Goal: Task Accomplishment & Management: Check status

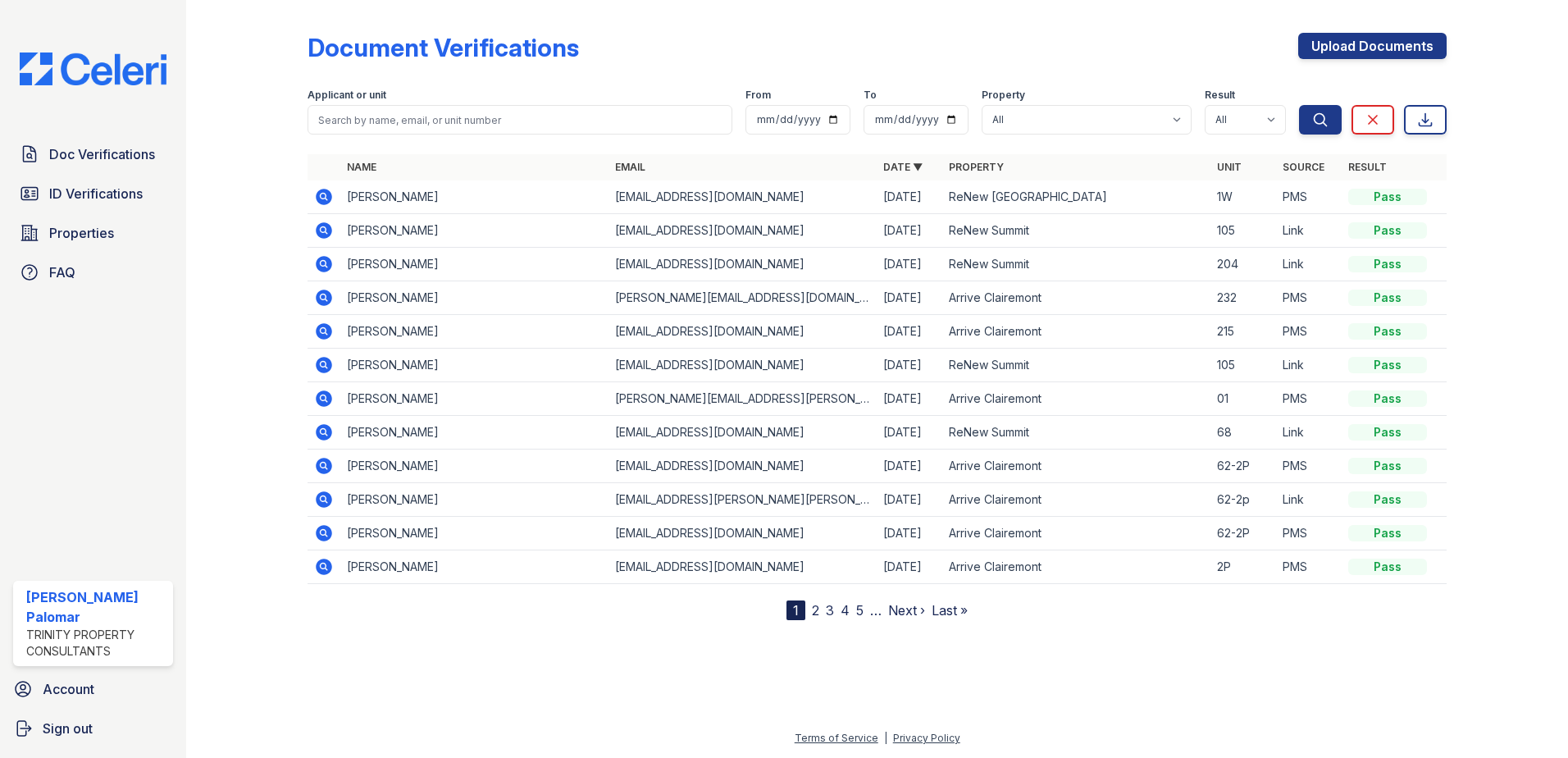
click at [324, 262] on icon at bounding box center [323, 263] width 4 height 4
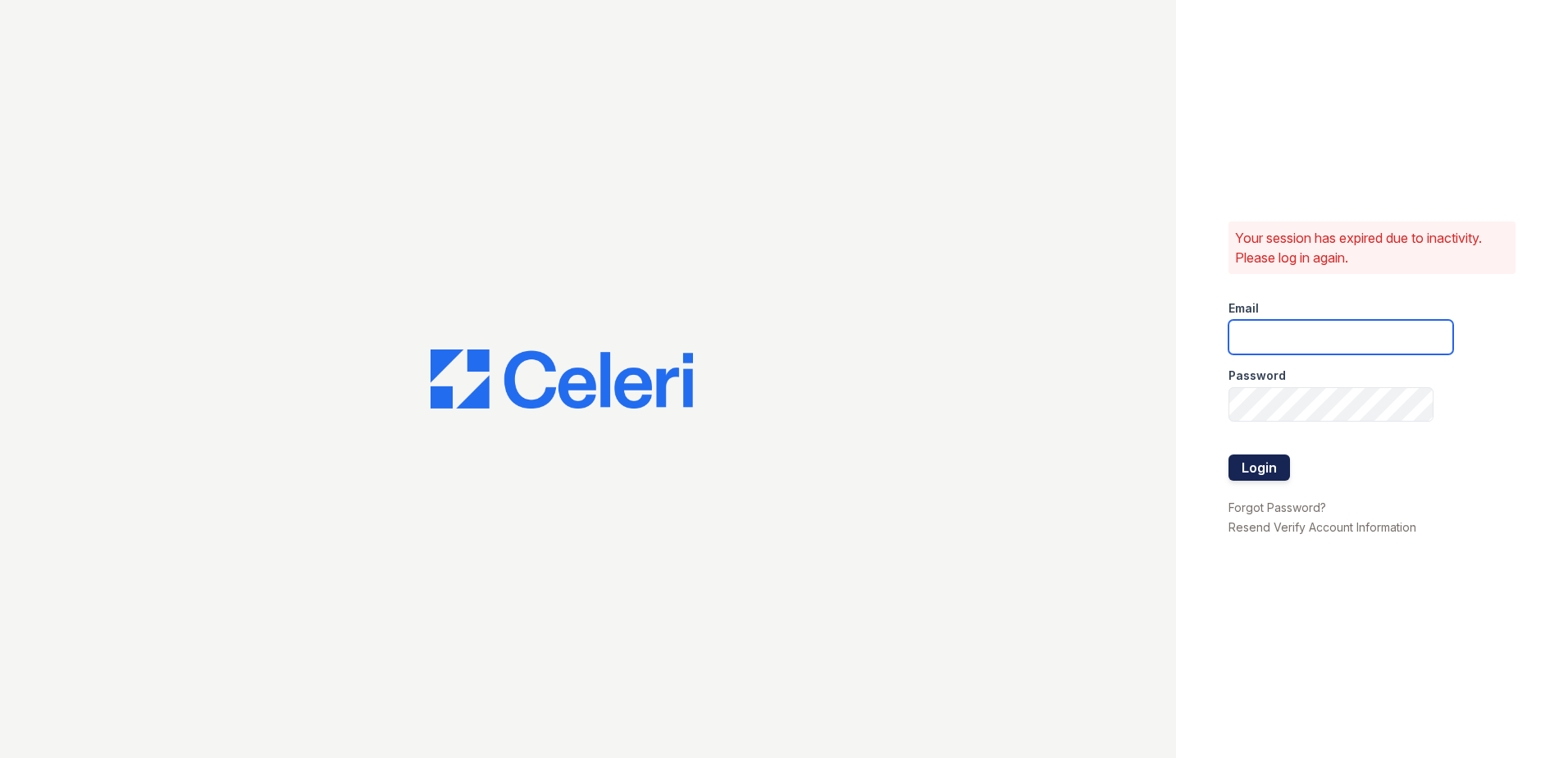
type input "gsencionpalomar@trinity-pm.com"
click at [1269, 456] on button "Login" at bounding box center [1259, 467] width 61 height 26
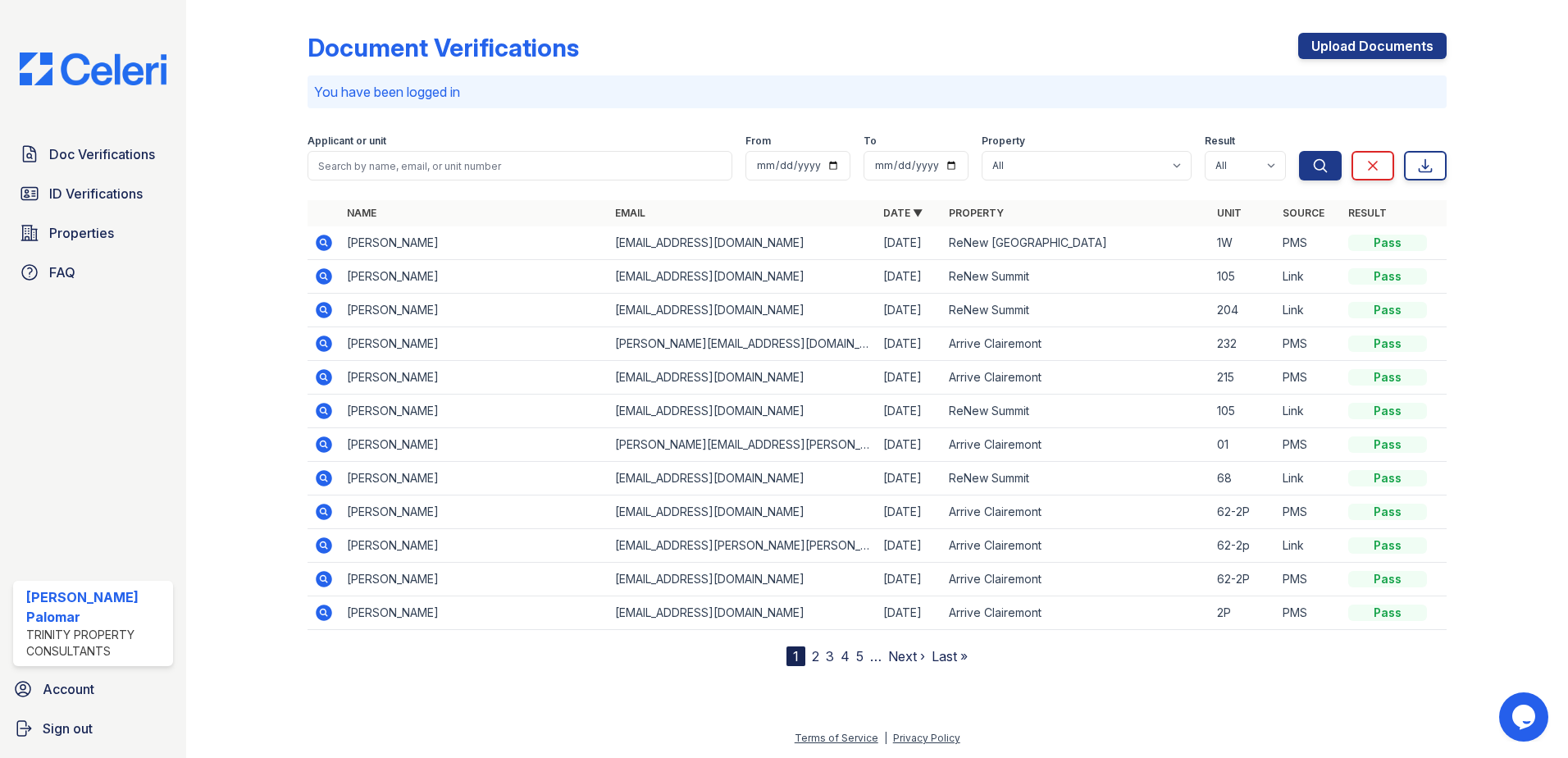
click at [330, 310] on icon at bounding box center [324, 310] width 16 height 16
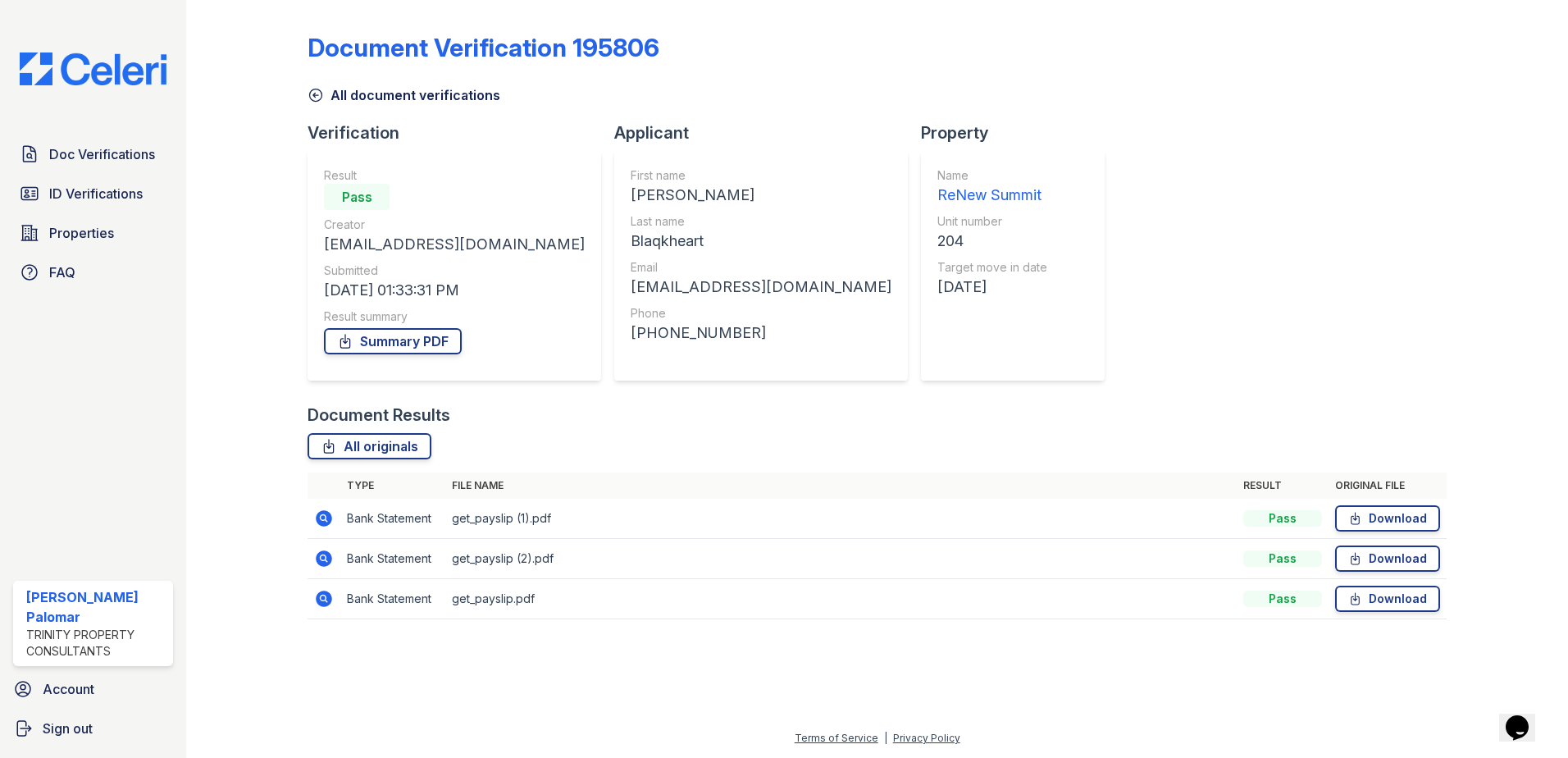
click at [318, 519] on icon at bounding box center [324, 518] width 16 height 16
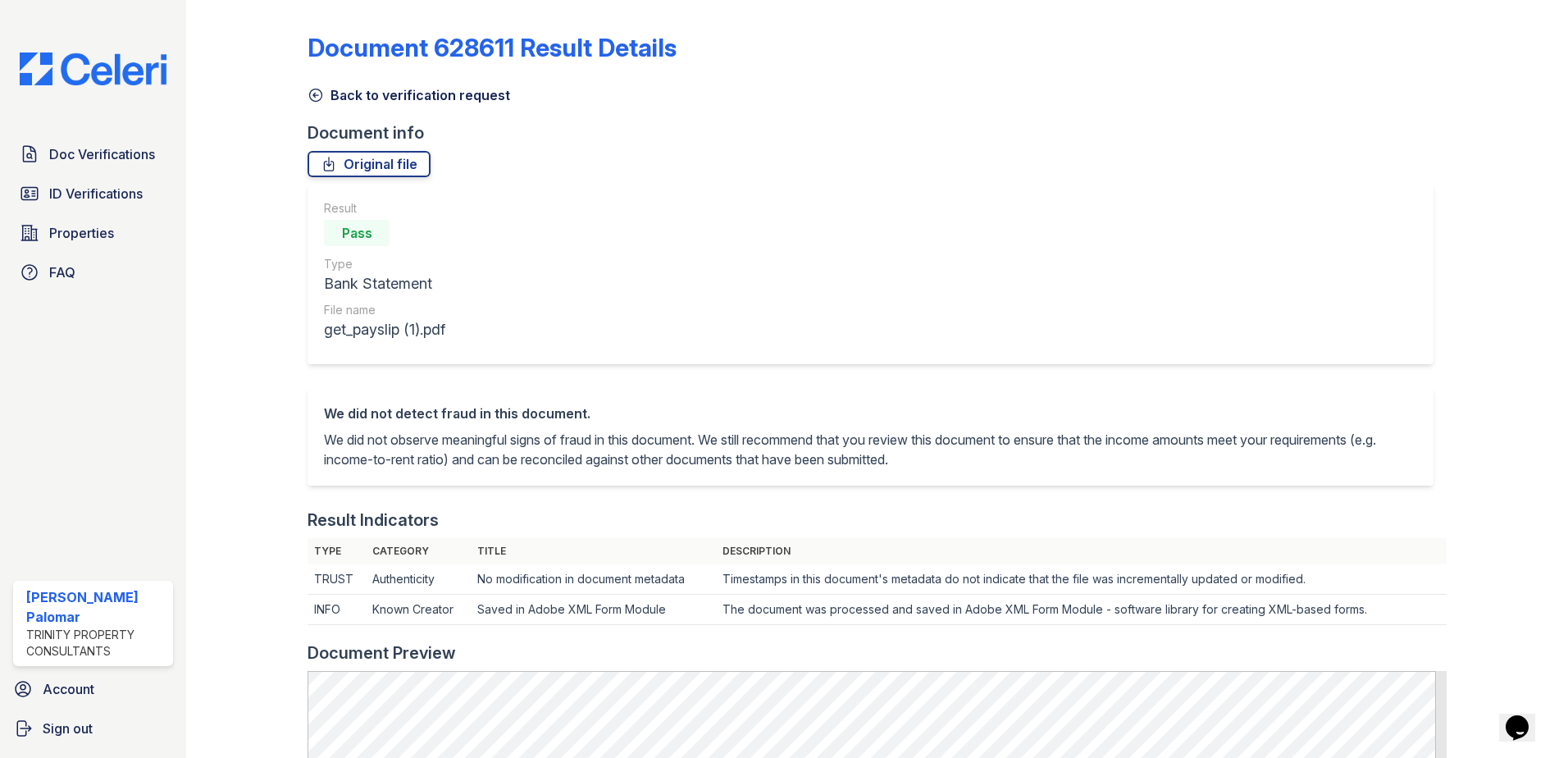
click at [358, 100] on link "Back to verification request" at bounding box center [408, 95] width 202 height 20
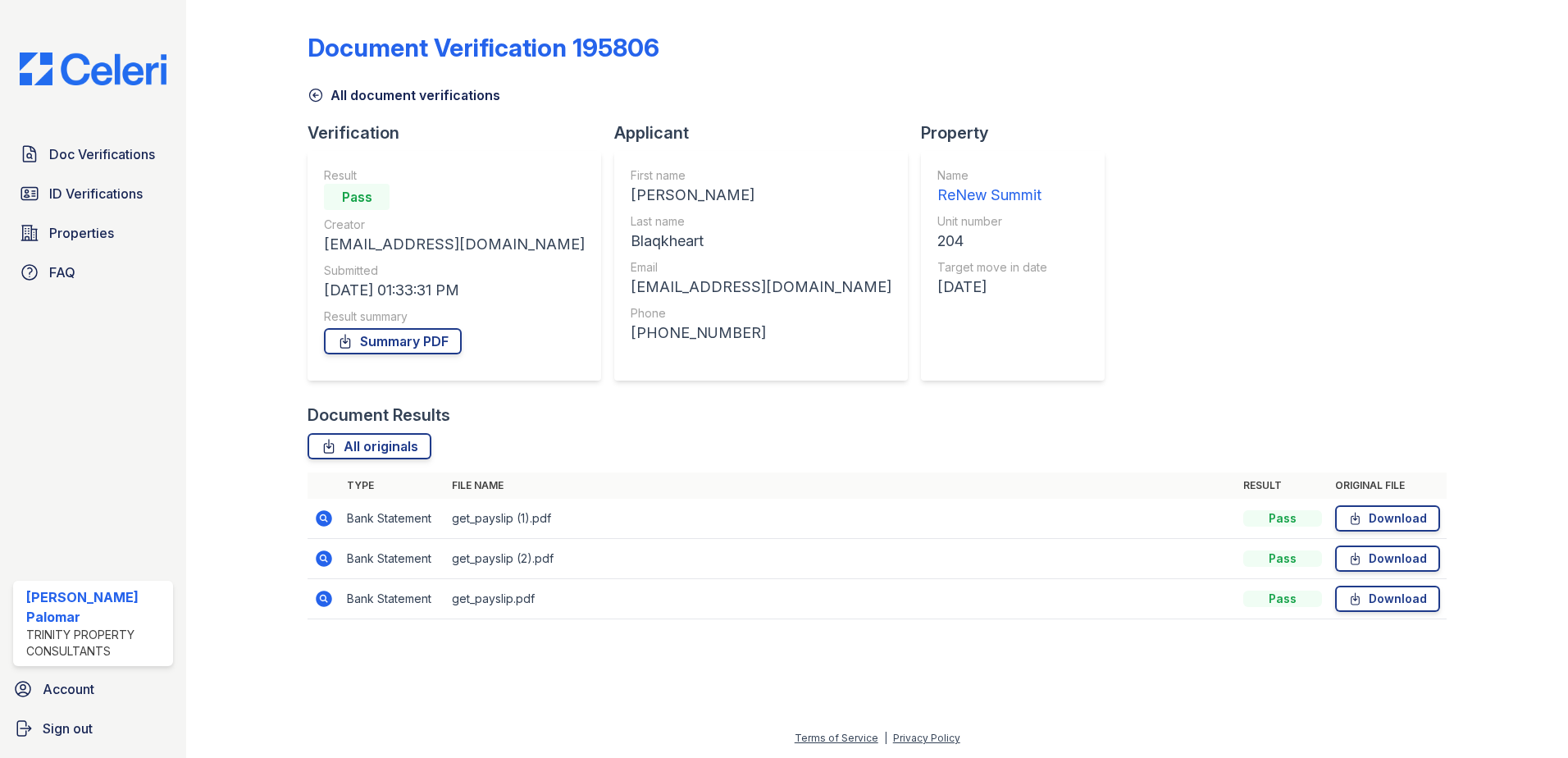
click at [324, 599] on icon at bounding box center [323, 598] width 4 height 4
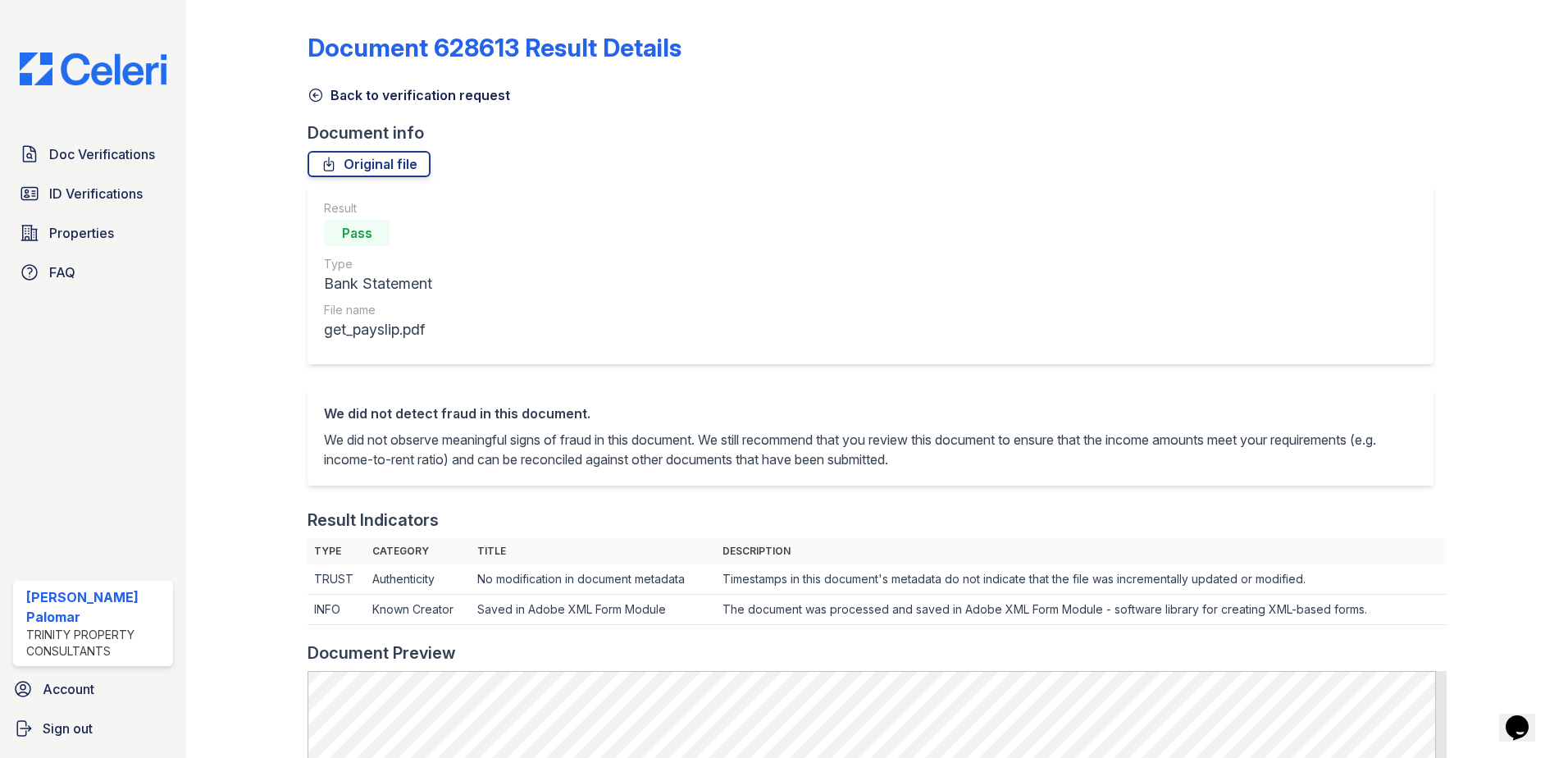
click at [416, 85] on link "Back to verification request" at bounding box center [408, 95] width 202 height 20
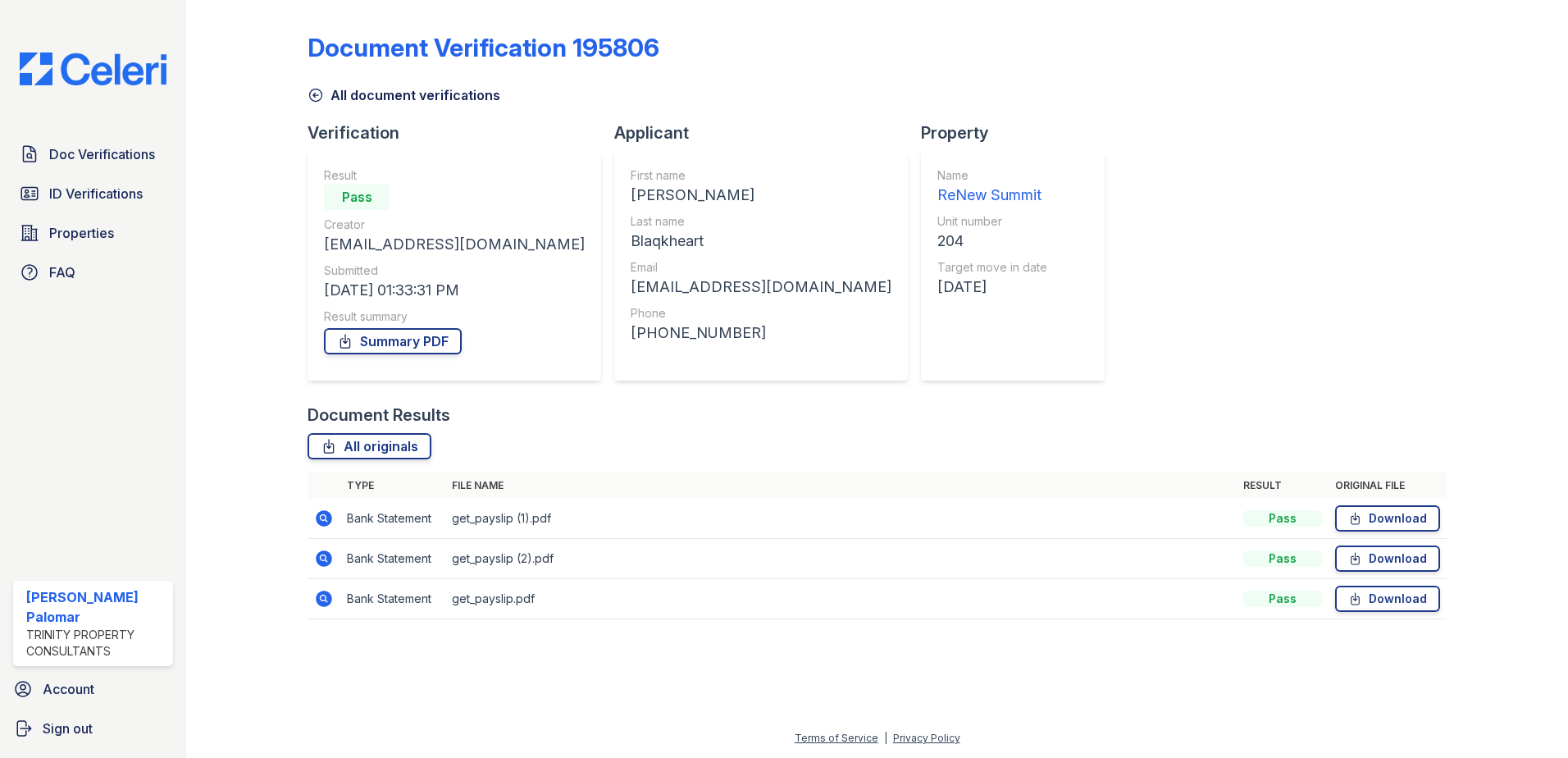
click at [358, 95] on link "All document verifications" at bounding box center [404, 95] width 193 height 20
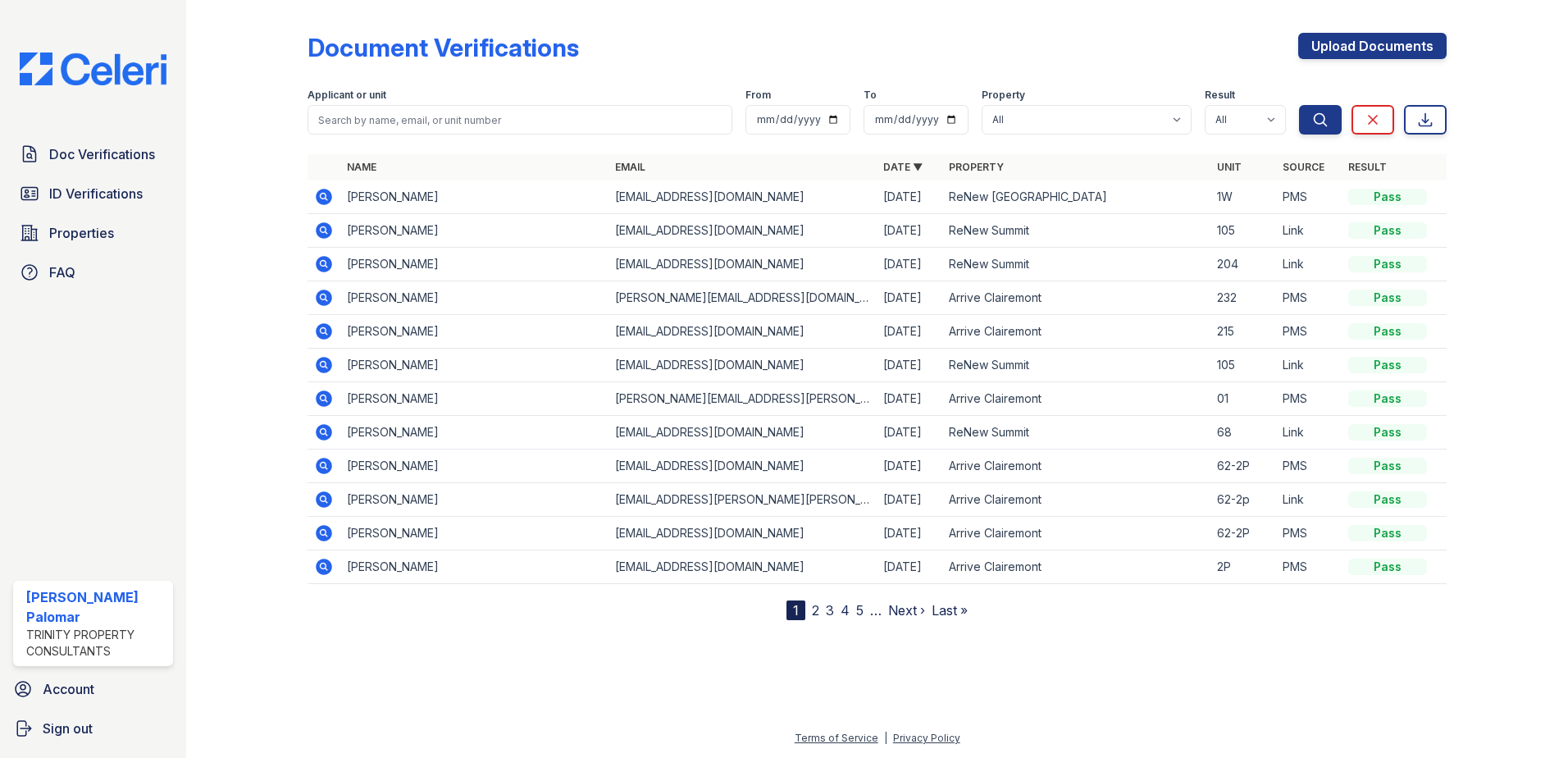
click at [322, 266] on icon at bounding box center [324, 264] width 16 height 16
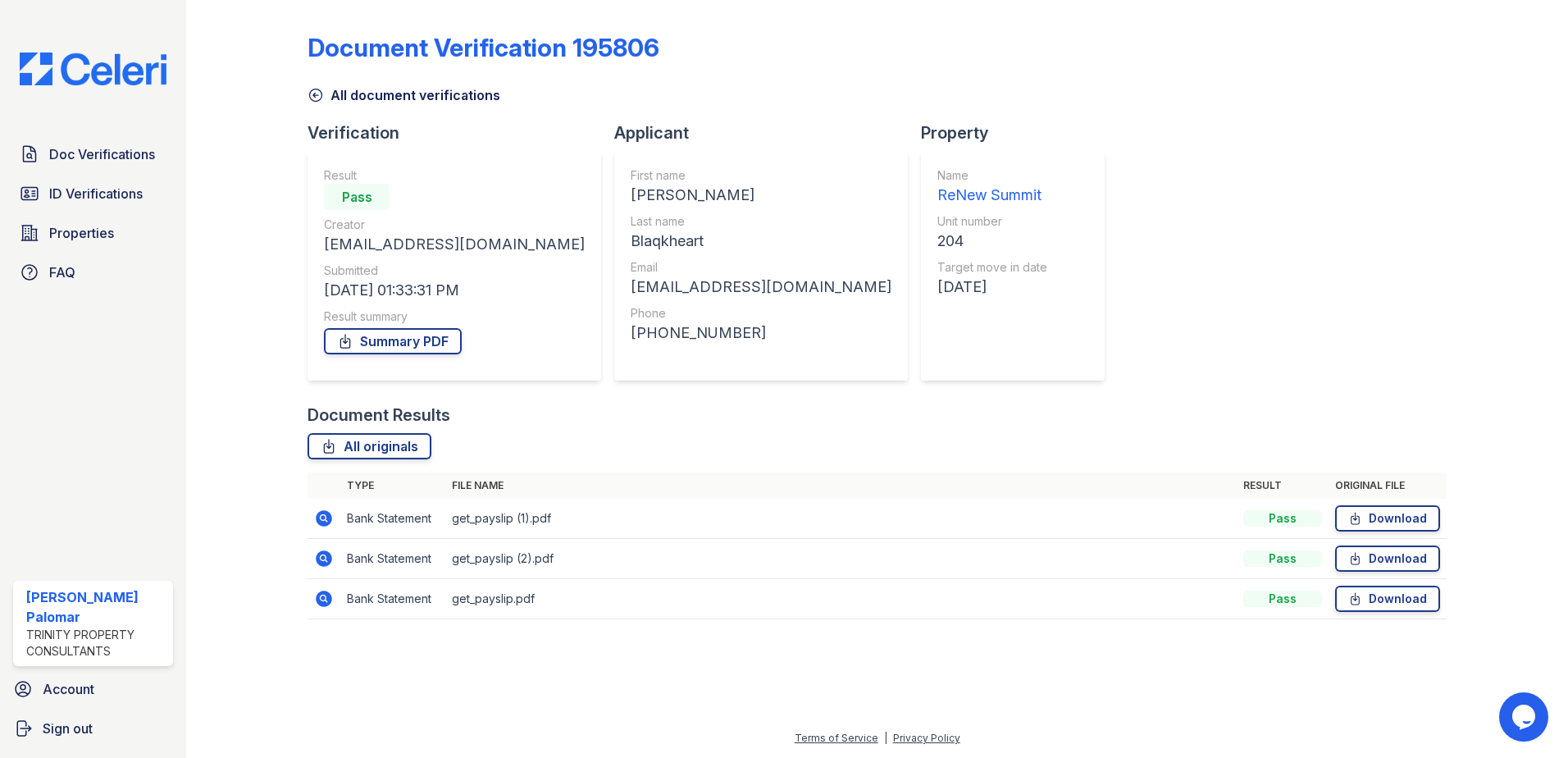
click at [319, 89] on icon at bounding box center [315, 95] width 16 height 16
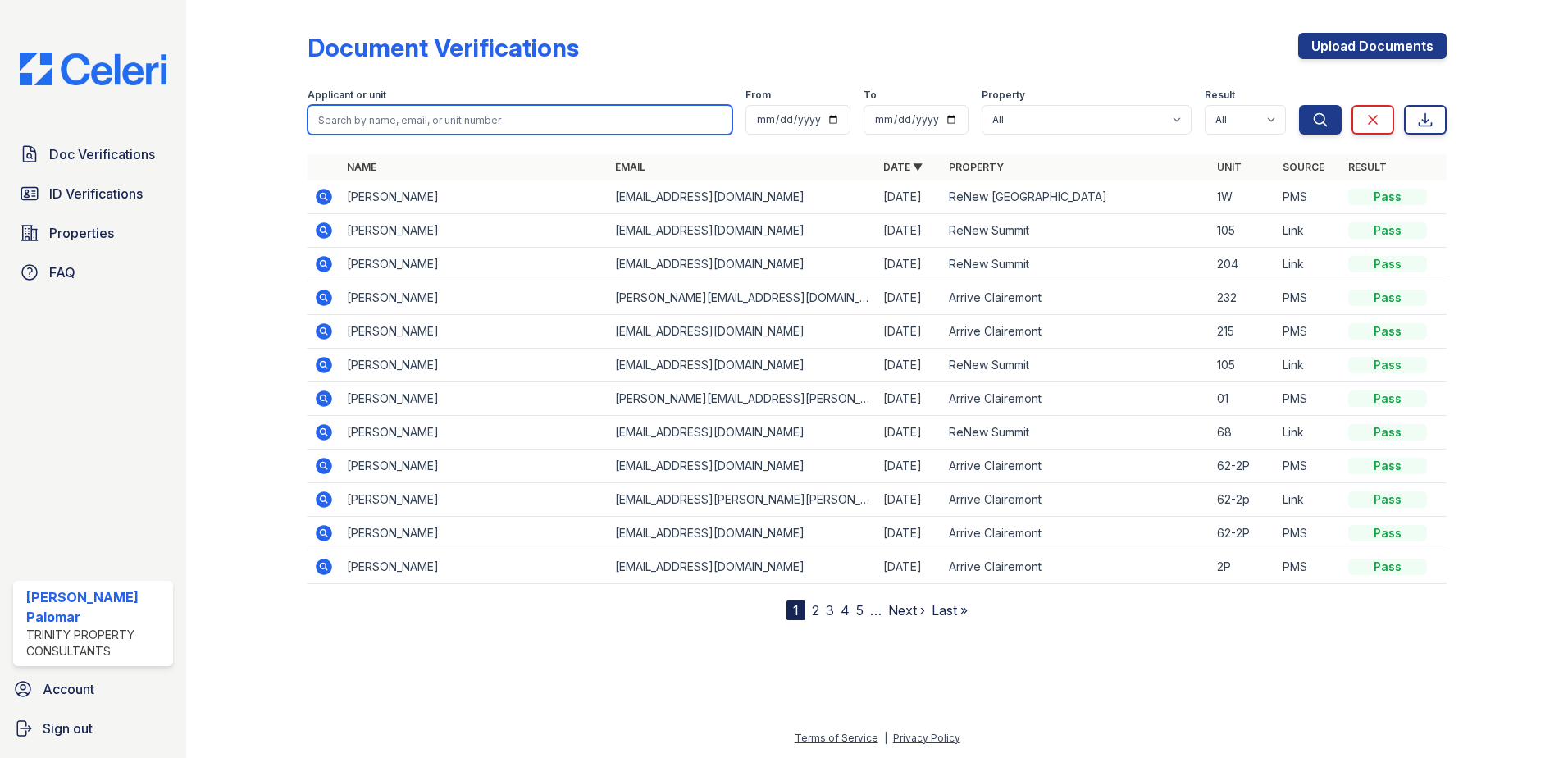
click at [428, 131] on input "search" at bounding box center [520, 120] width 425 height 30
type input "chime"
click at [1299, 105] on button "Search" at bounding box center [1320, 120] width 43 height 30
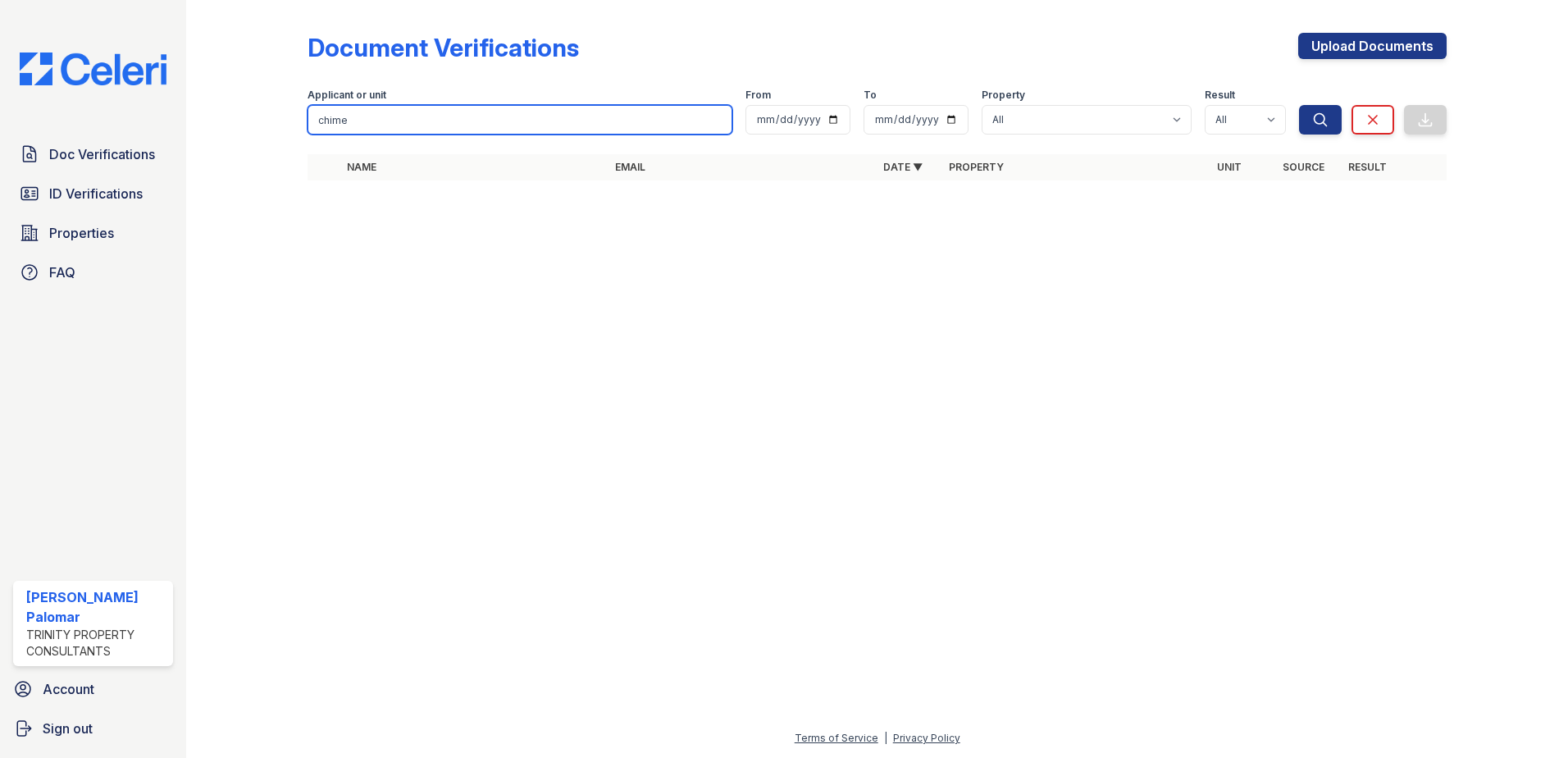
drag, startPoint x: 419, startPoint y: 125, endPoint x: 0, endPoint y: 219, distance: 429.4
click at [0, 220] on html "Doc Verifications ID Verifications Properties FAQ Gustavo Sencion Palomar Trini…" at bounding box center [784, 379] width 1568 height 758
type input "max"
click at [1299, 105] on button "Search" at bounding box center [1320, 120] width 43 height 30
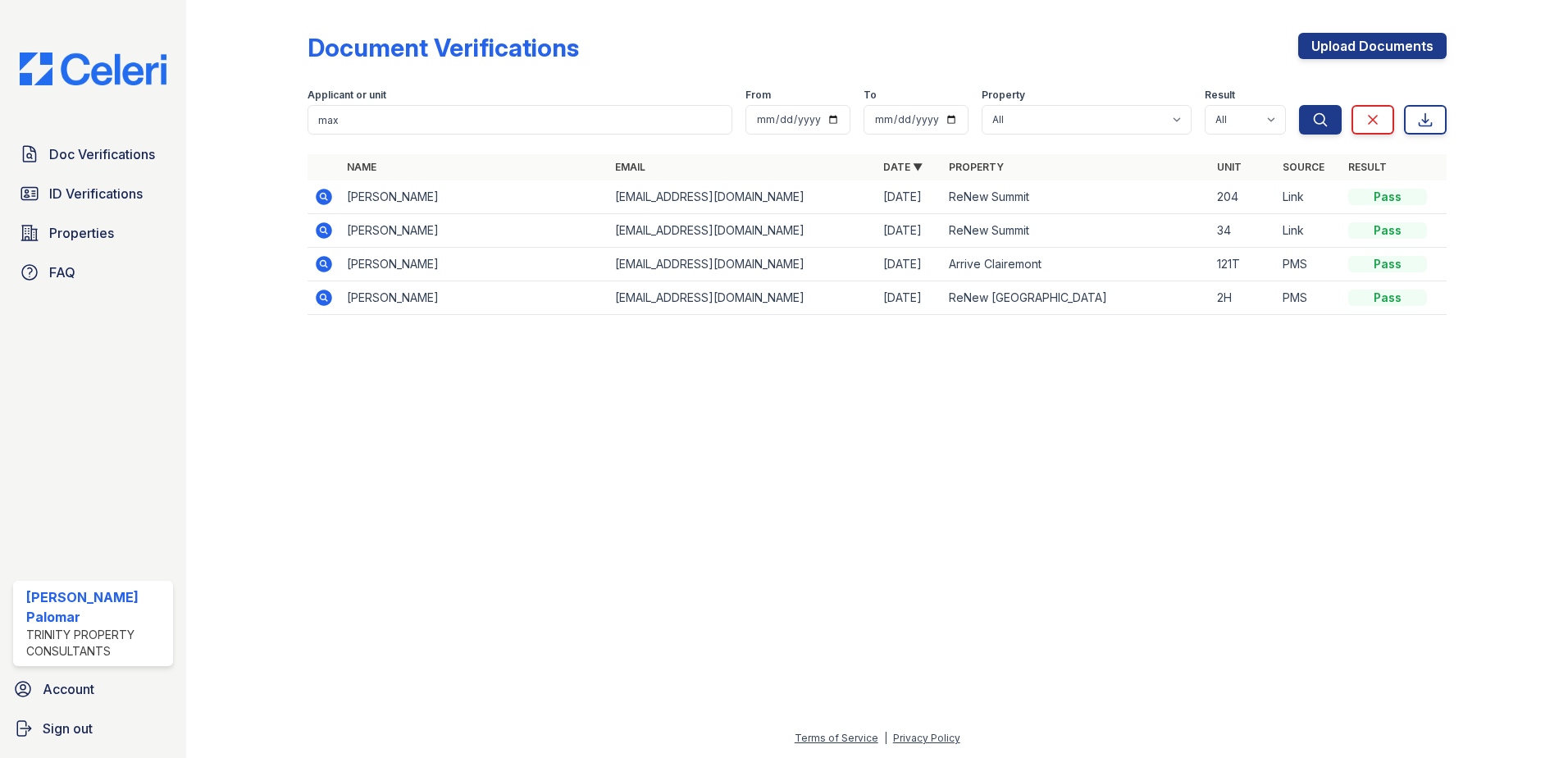
click at [325, 188] on icon at bounding box center [324, 196] width 20 height 20
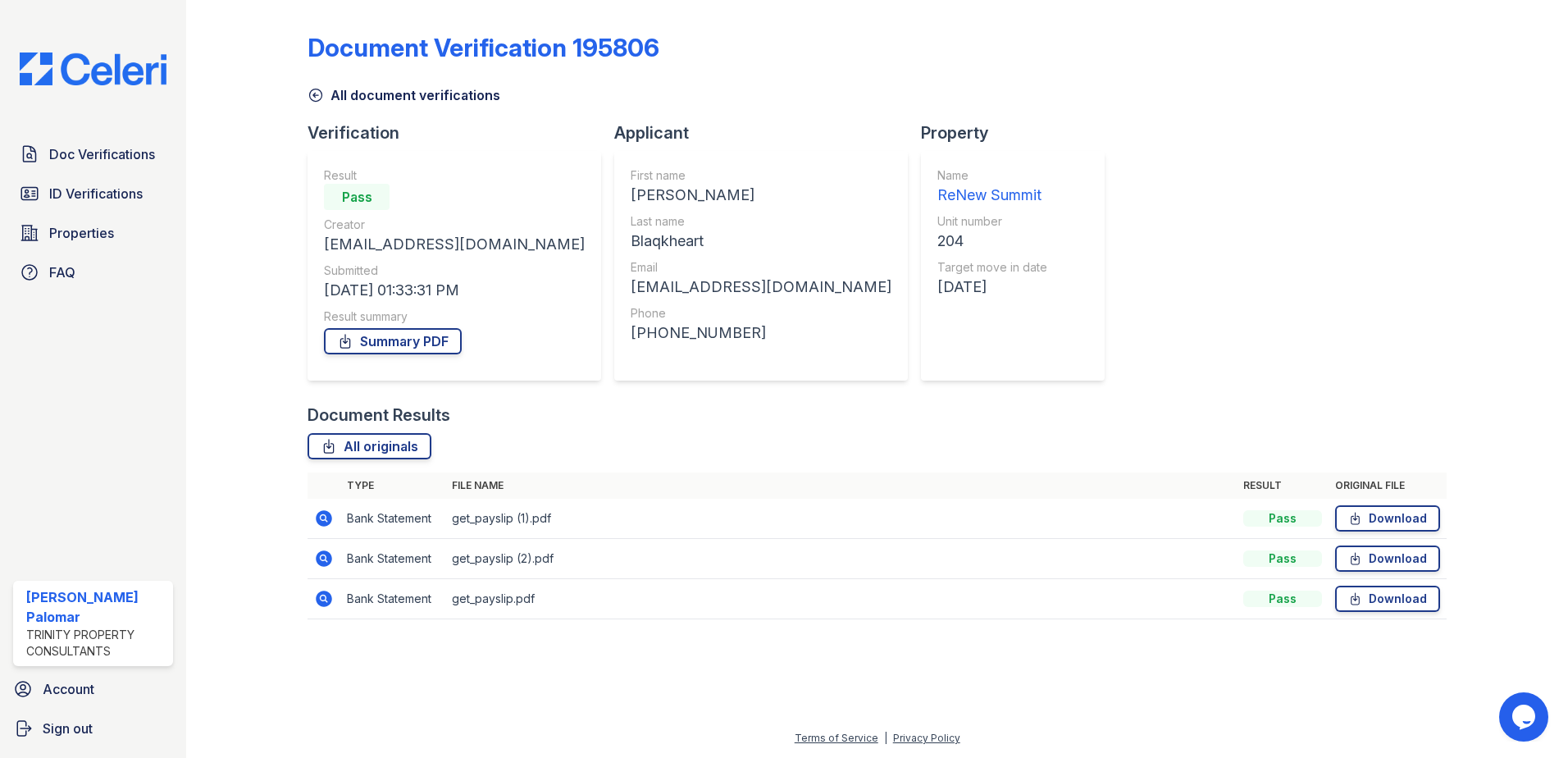
click at [324, 513] on icon at bounding box center [324, 518] width 16 height 16
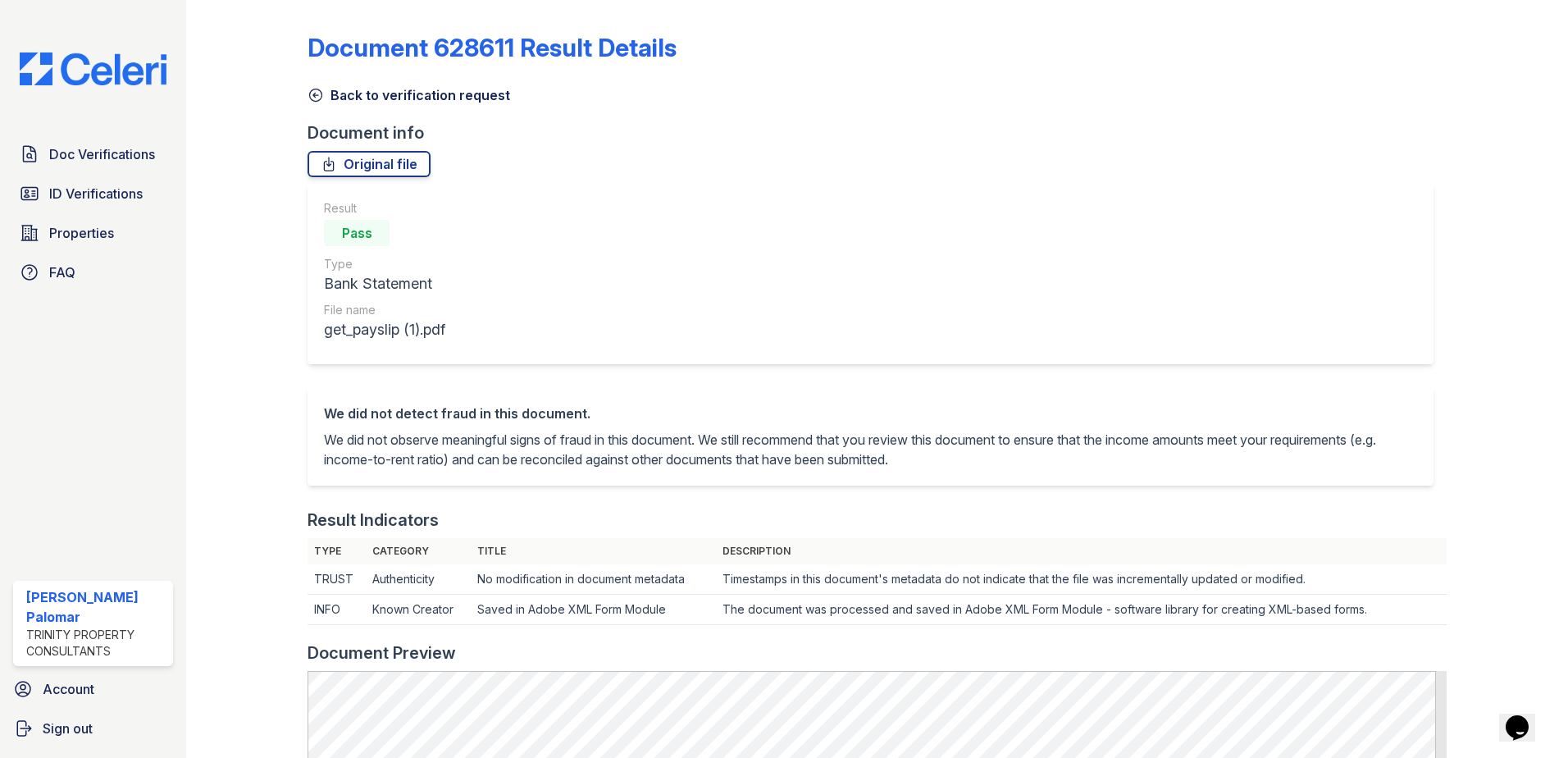
click at [404, 90] on link "Back to verification request" at bounding box center [408, 95] width 202 height 20
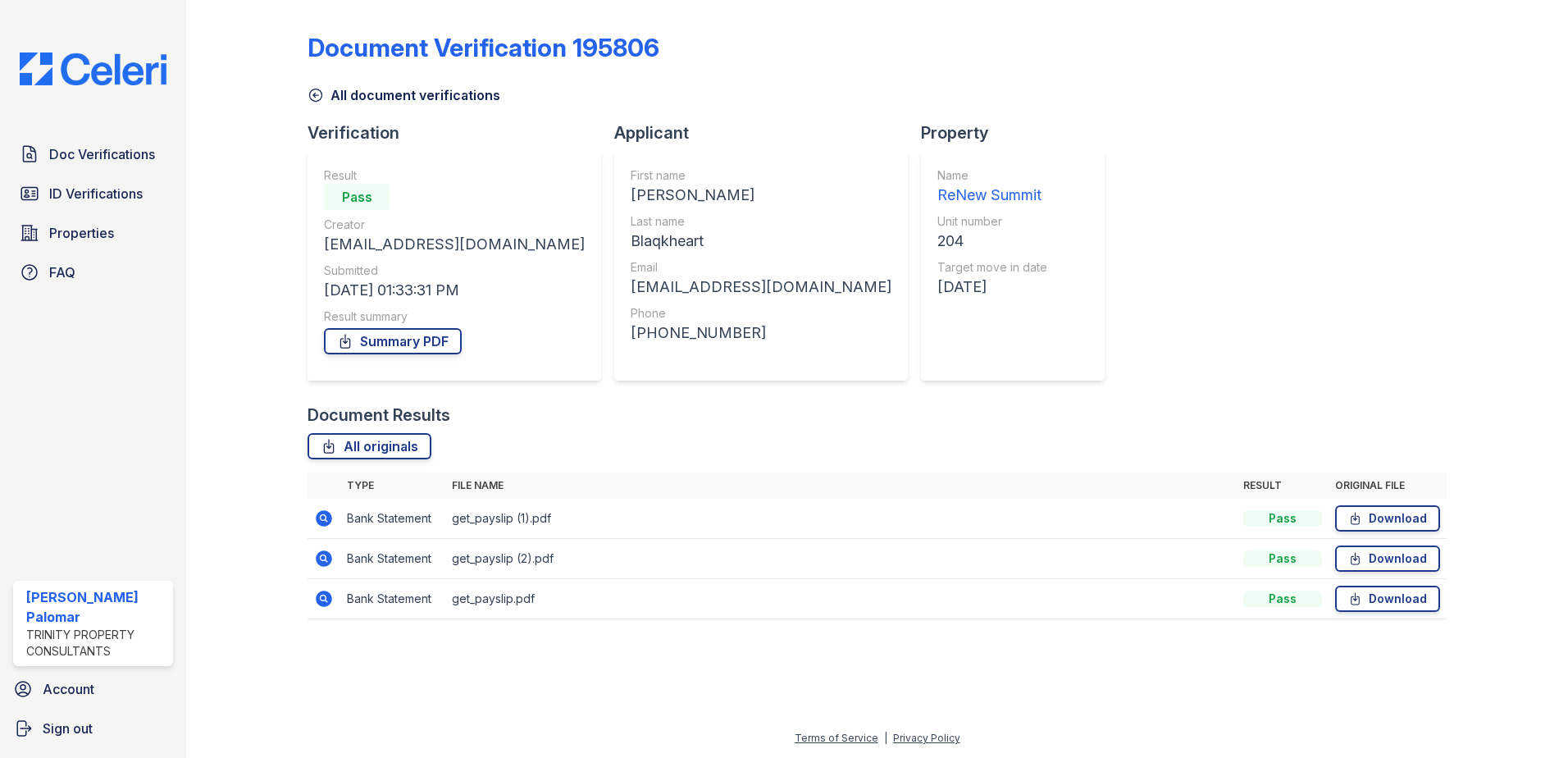
click at [366, 93] on link "All document verifications" at bounding box center [404, 95] width 193 height 20
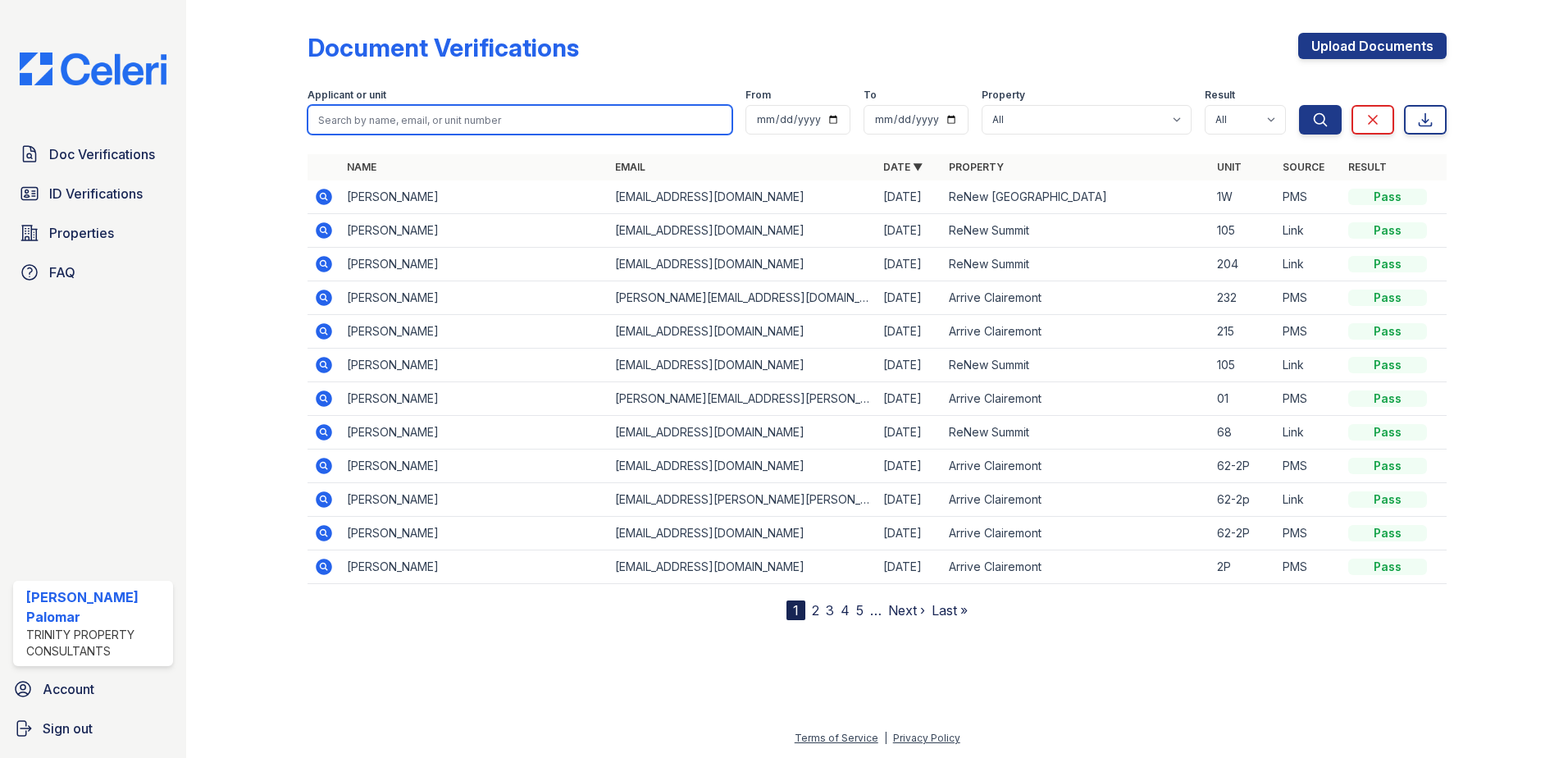
click at [370, 108] on input "search" at bounding box center [520, 120] width 425 height 30
type input "max"
click at [1299, 105] on button "Search" at bounding box center [1320, 120] width 43 height 30
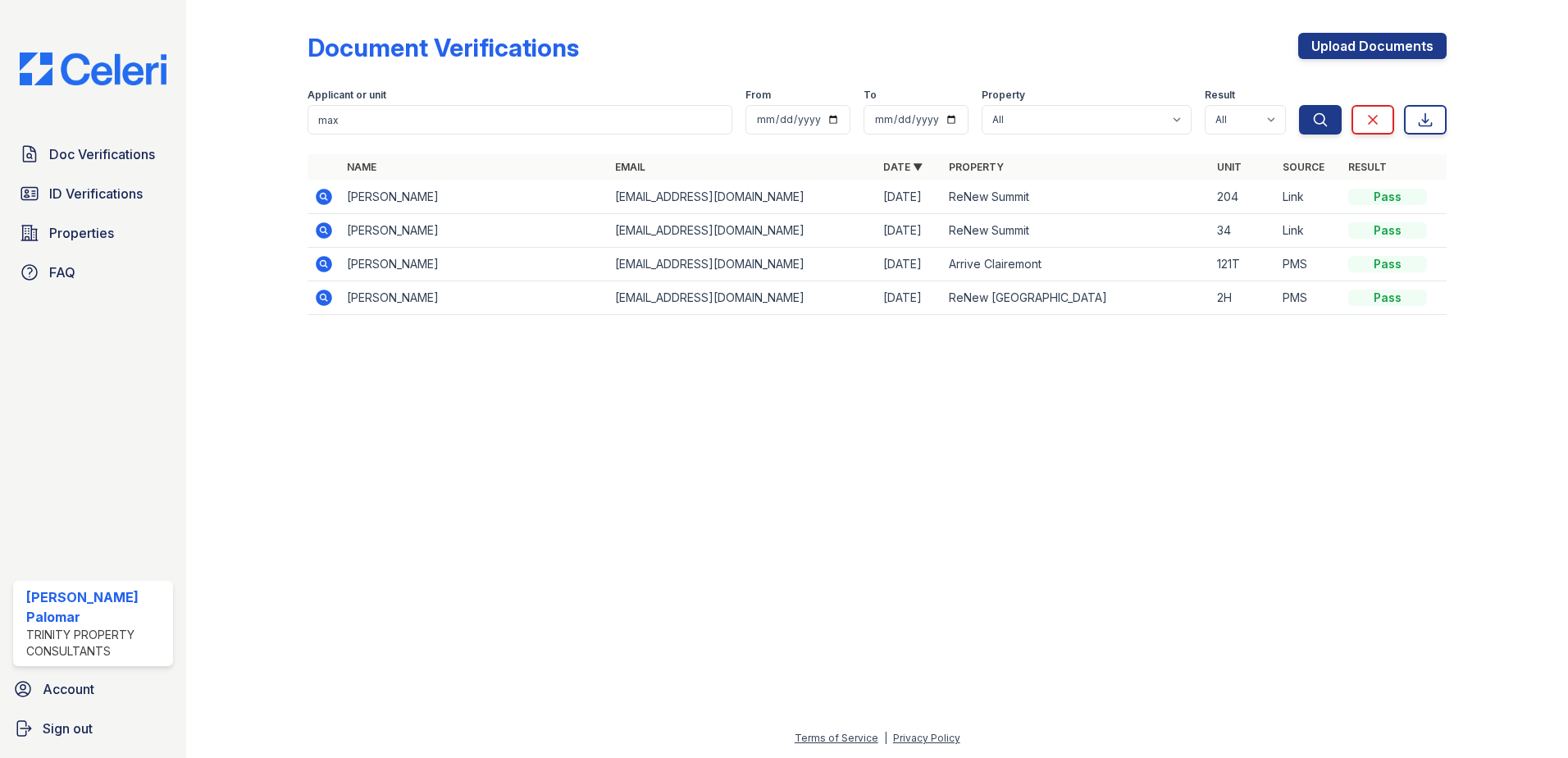
click at [325, 228] on icon at bounding box center [324, 230] width 20 height 20
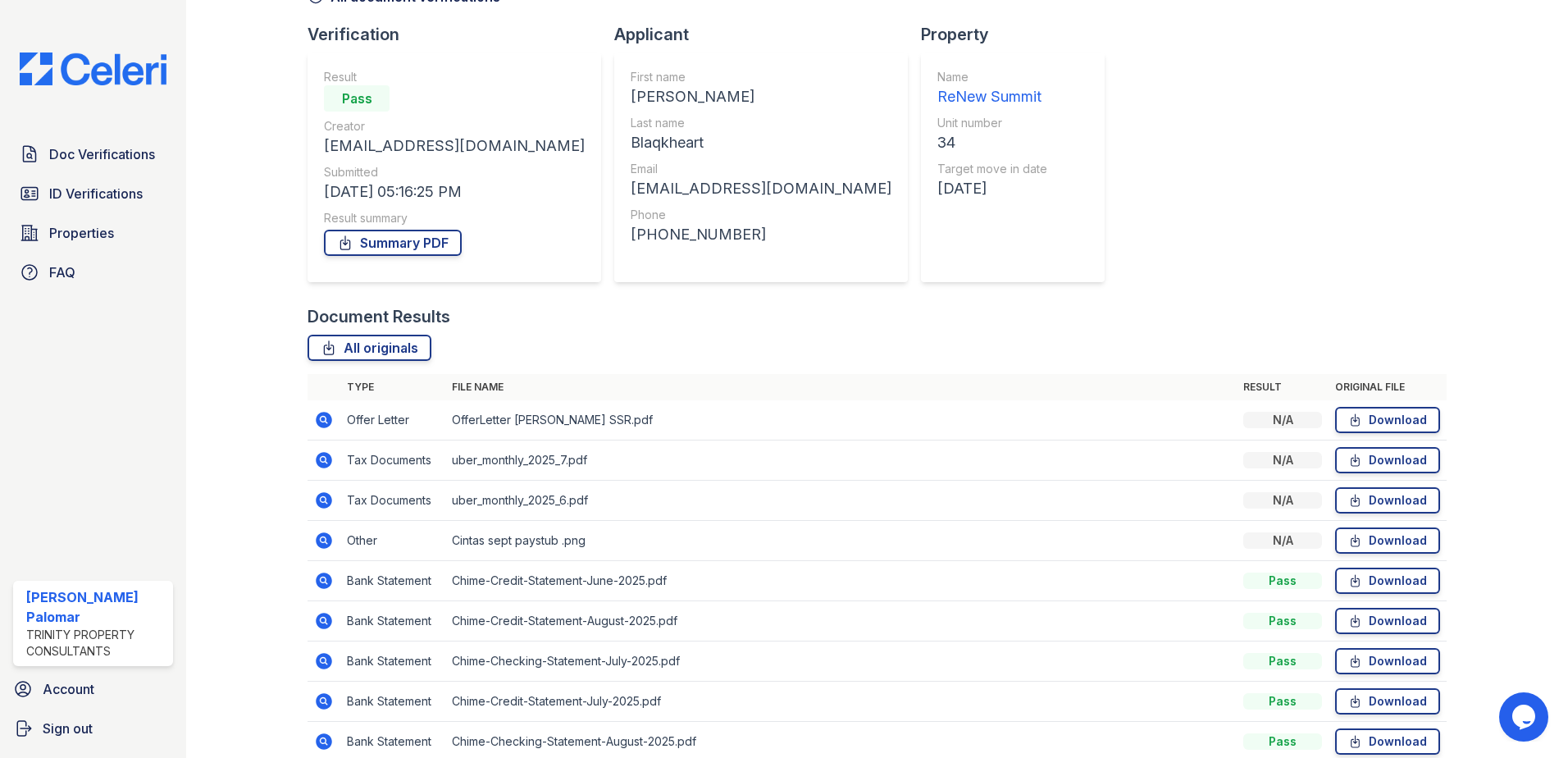
scroll to position [215, 0]
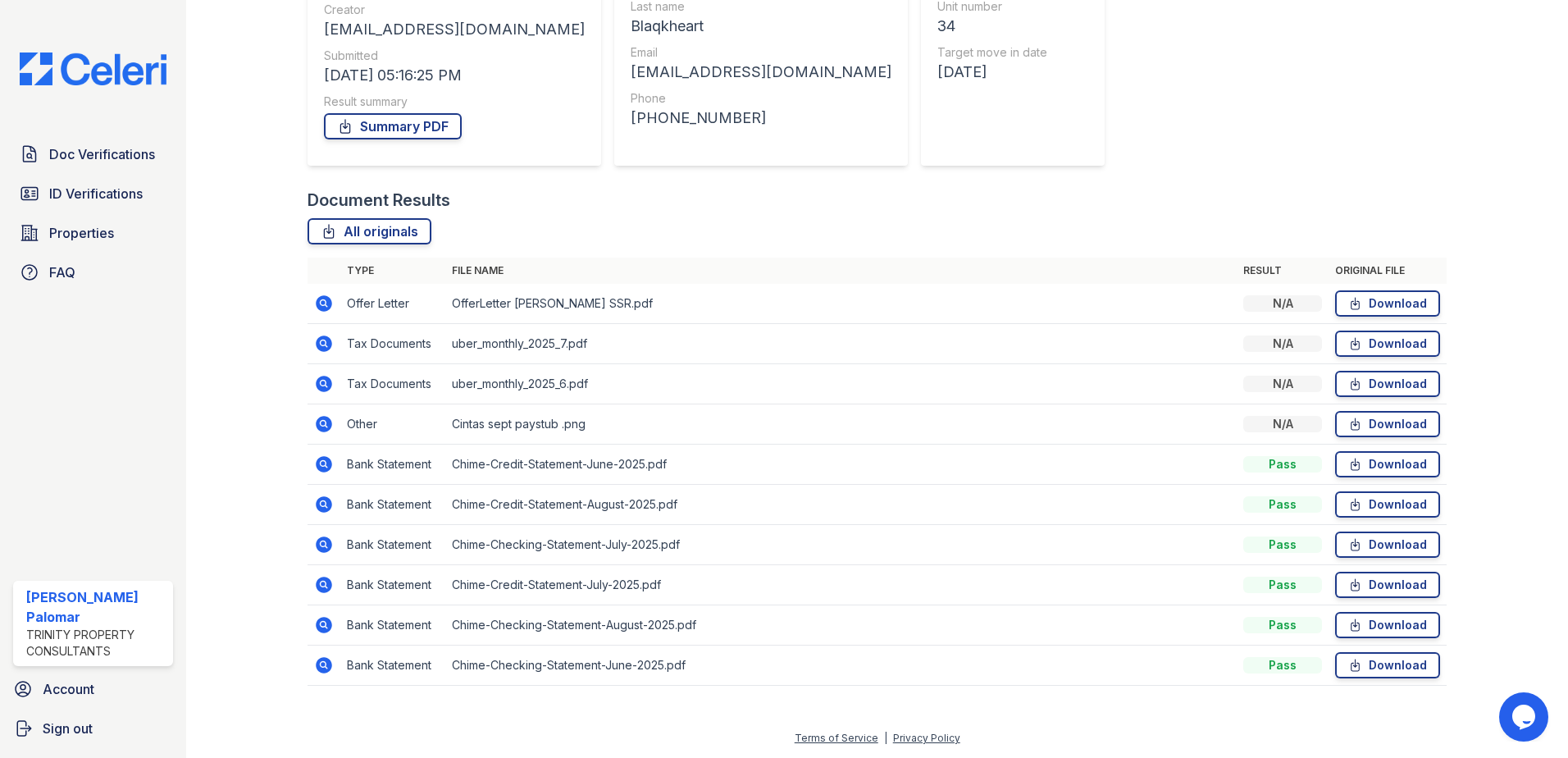
click at [326, 668] on icon at bounding box center [324, 665] width 20 height 20
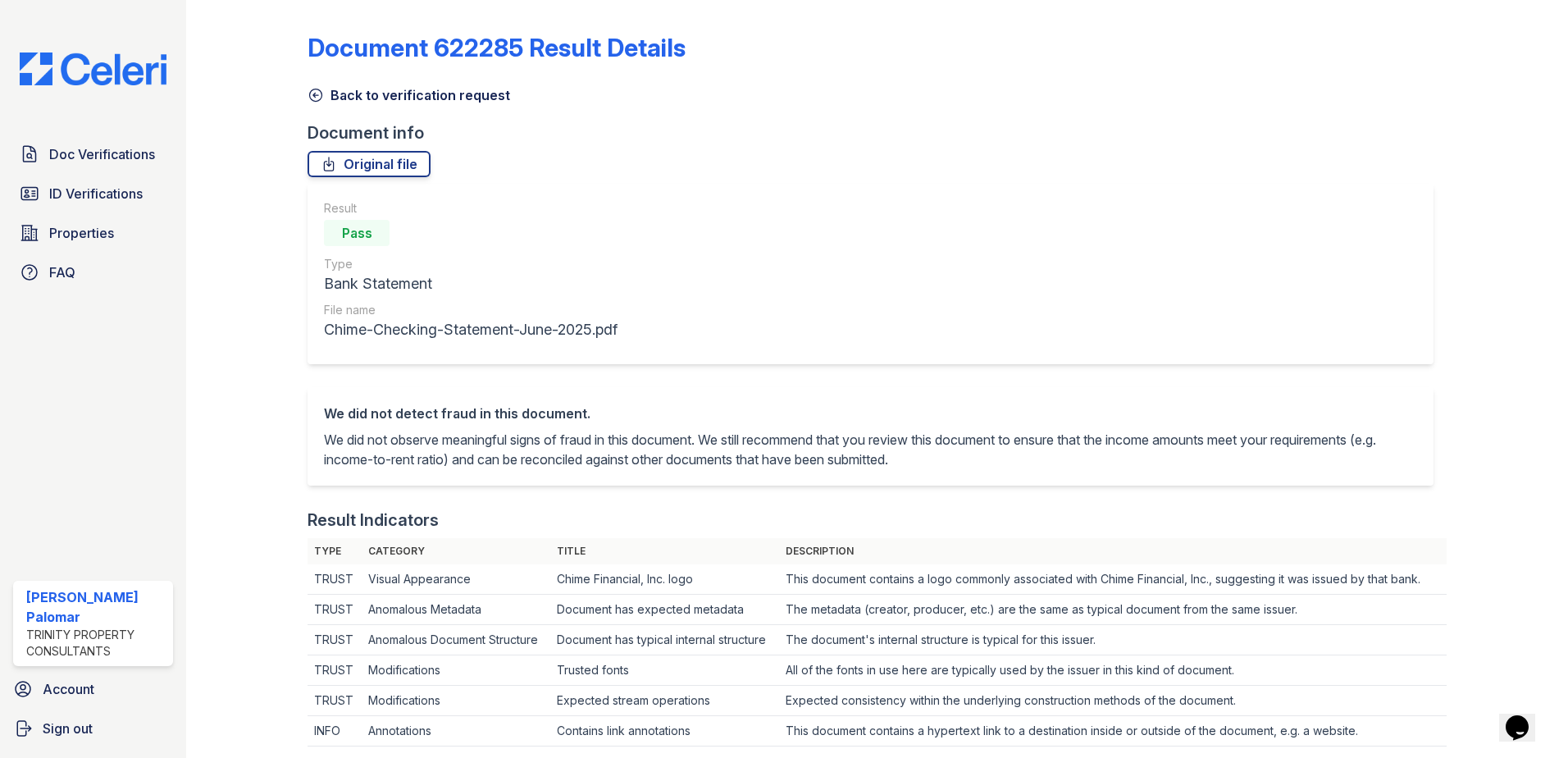
click at [493, 96] on link "Back to verification request" at bounding box center [408, 95] width 202 height 20
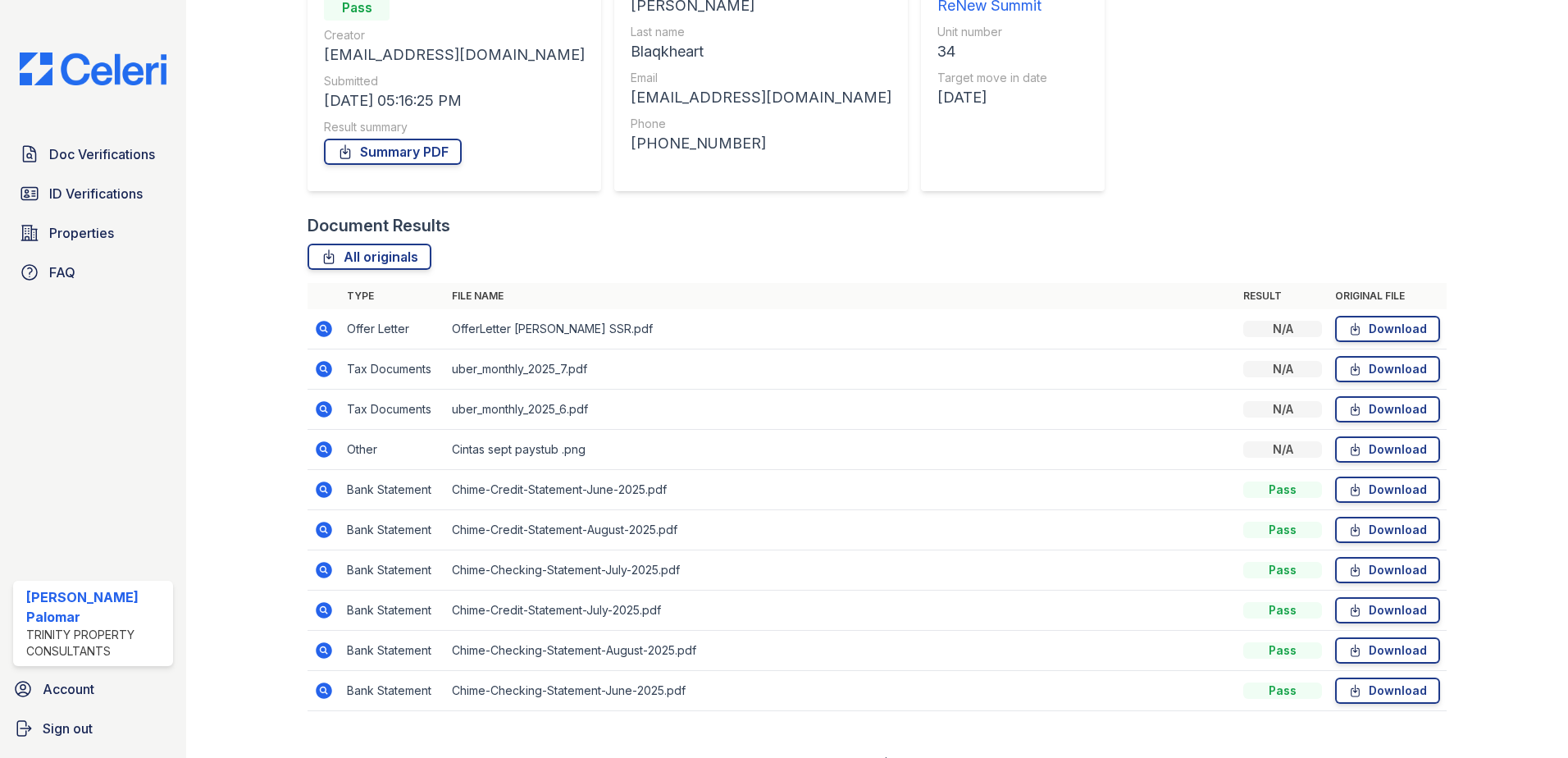
scroll to position [215, 0]
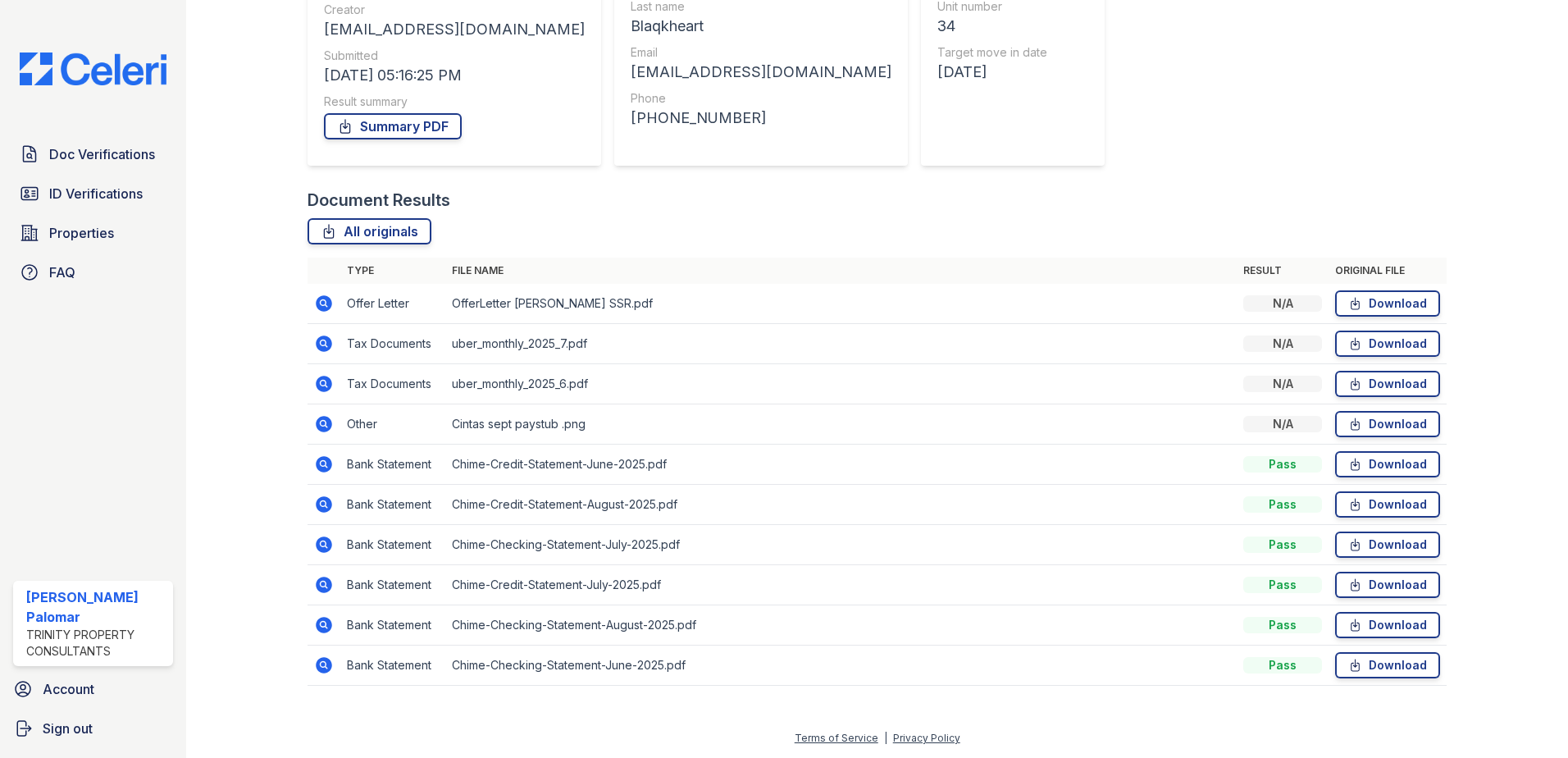
click at [319, 579] on icon at bounding box center [324, 585] width 16 height 16
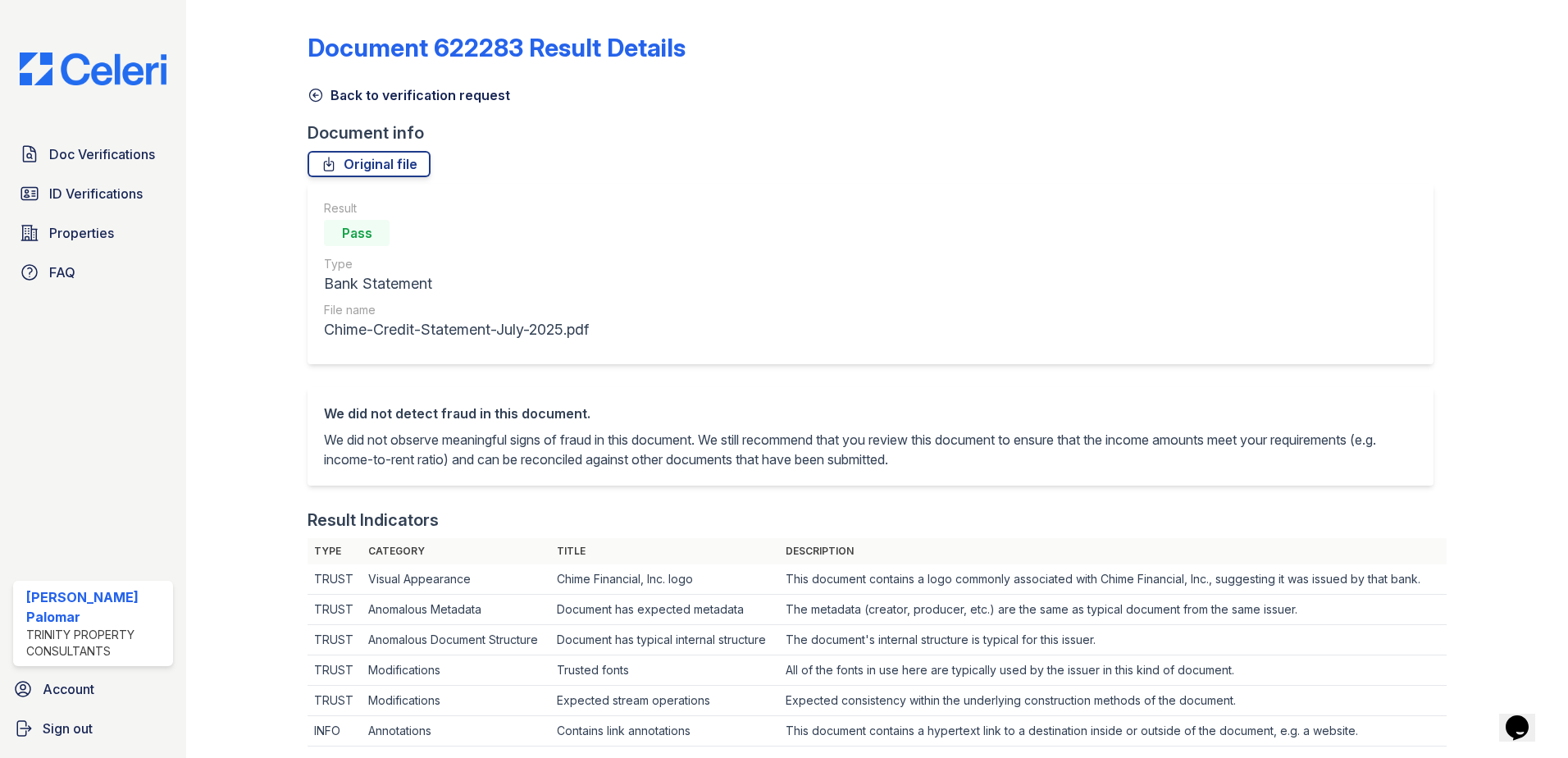
click at [434, 90] on link "Back to verification request" at bounding box center [408, 95] width 202 height 20
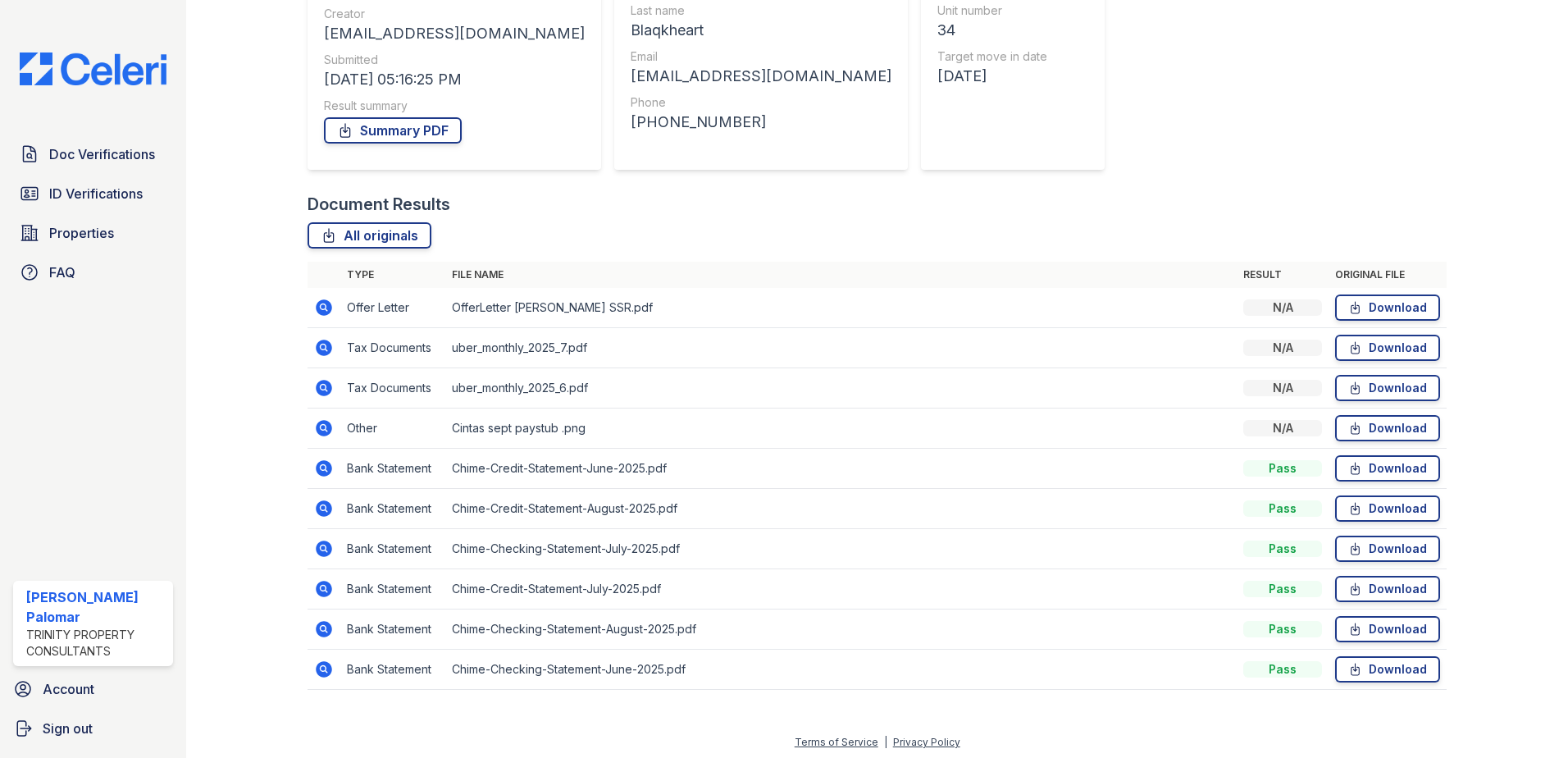
scroll to position [215, 0]
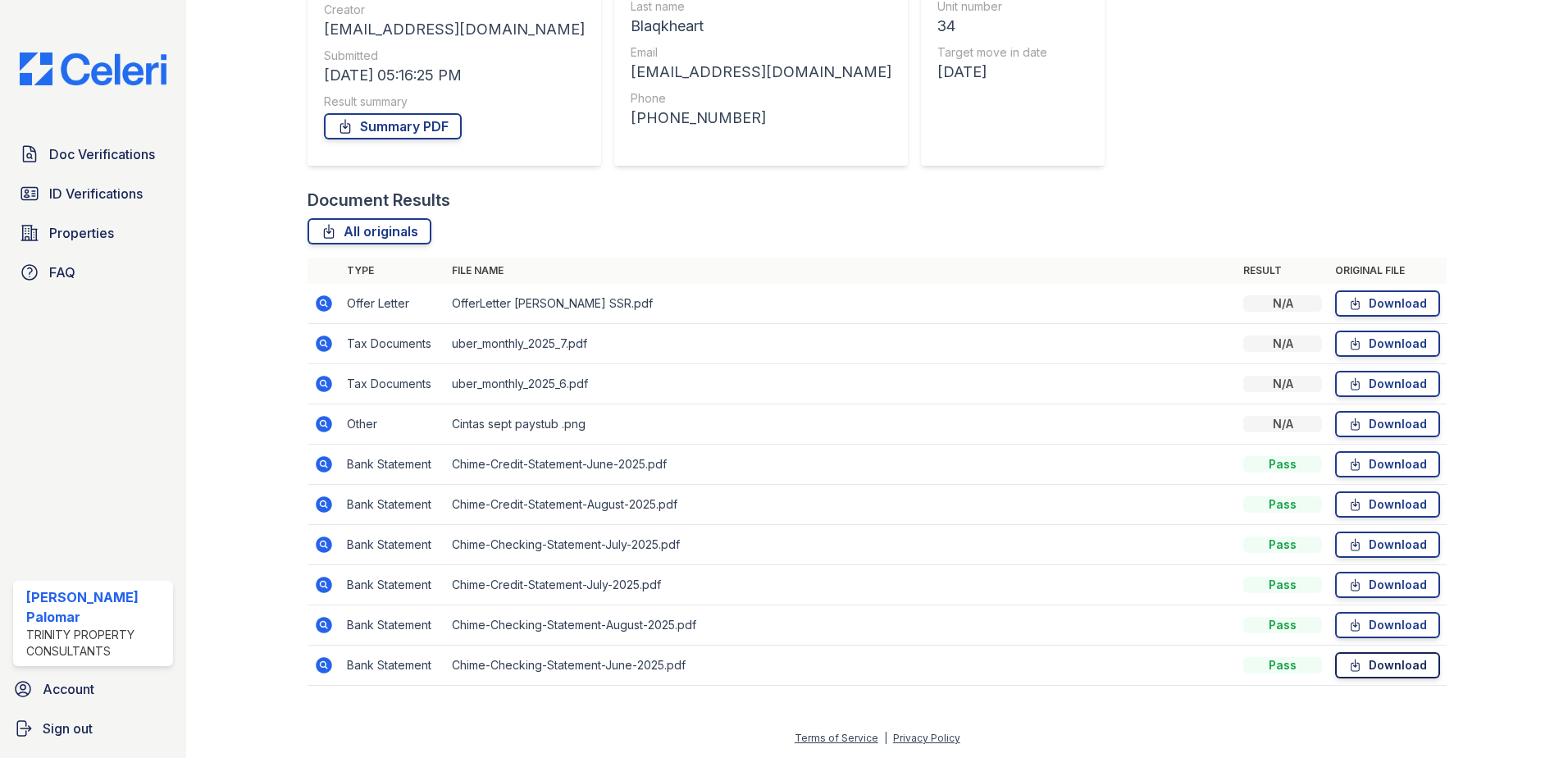
click at [1366, 663] on link "Download" at bounding box center [1387, 665] width 105 height 26
click at [1360, 629] on link "Download" at bounding box center [1387, 625] width 105 height 26
click at [1349, 539] on icon at bounding box center [1355, 544] width 14 height 16
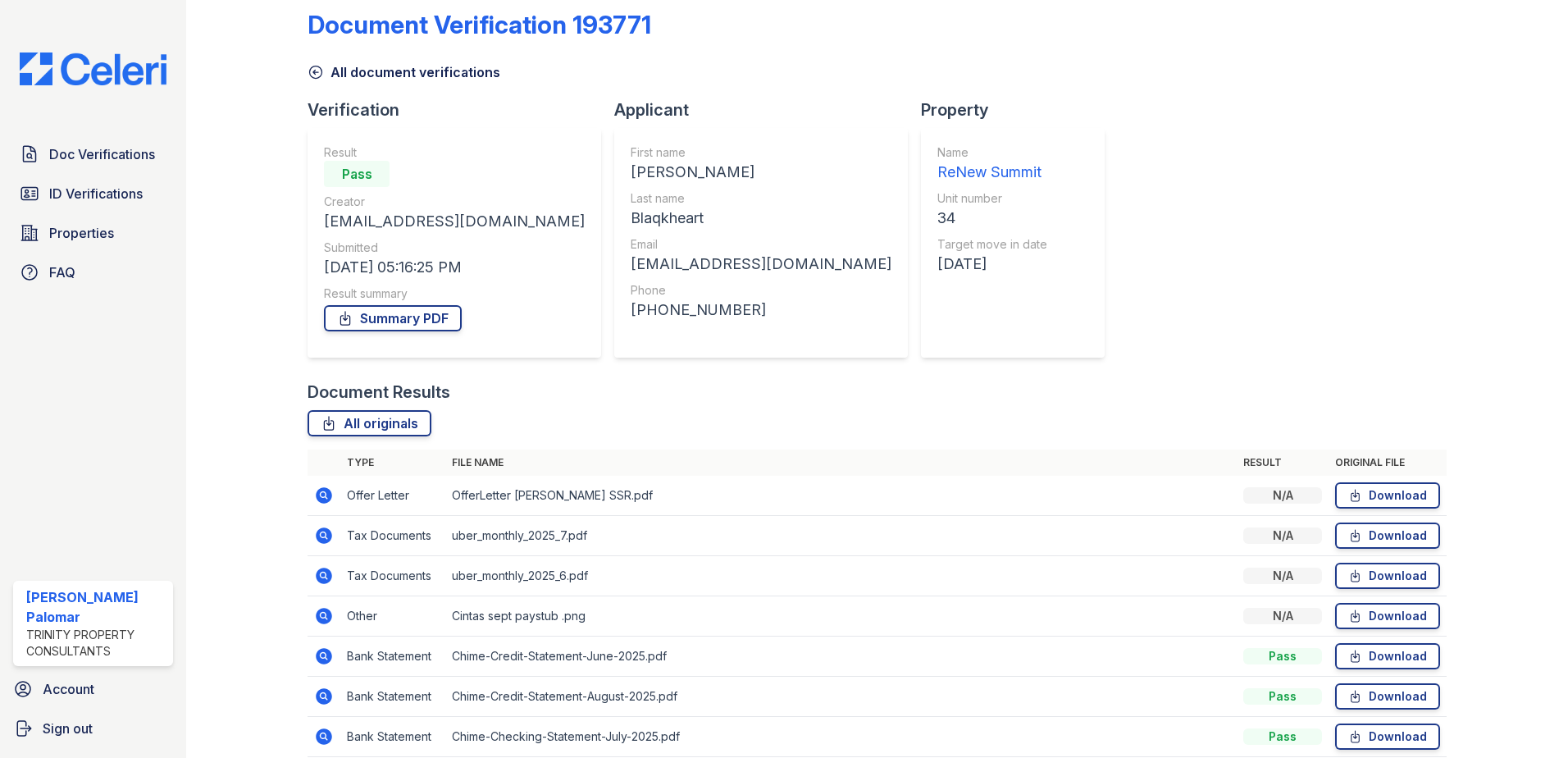
scroll to position [0, 0]
